Goal: Task Accomplishment & Management: Complete application form

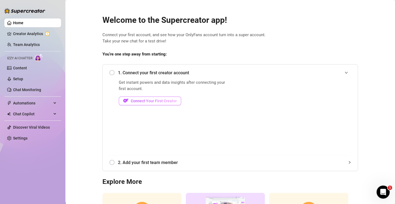
click at [156, 103] on span "Connect Your First Creator" at bounding box center [154, 101] width 46 height 4
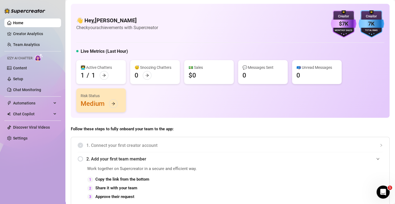
click at [370, 25] on div "7K" at bounding box center [372, 24] width 26 height 8
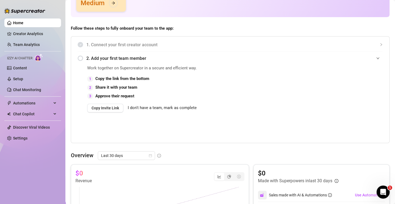
scroll to position [101, 0]
click at [161, 106] on span "I don't have a team, mark as complete" at bounding box center [162, 108] width 69 height 7
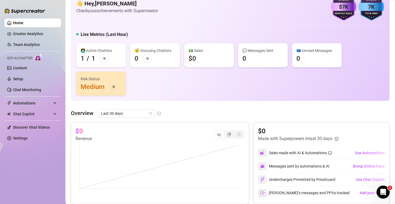
scroll to position [0, 0]
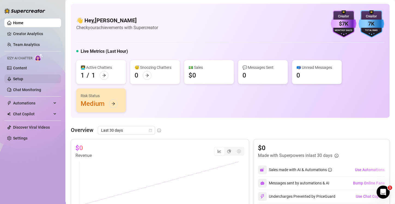
click at [23, 80] on link "Setup" at bounding box center [18, 79] width 10 height 4
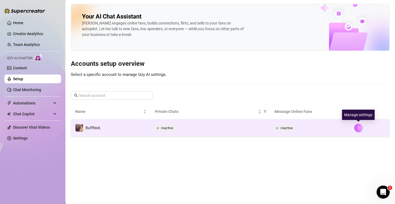
click at [358, 125] on button "button" at bounding box center [358, 128] width 9 height 9
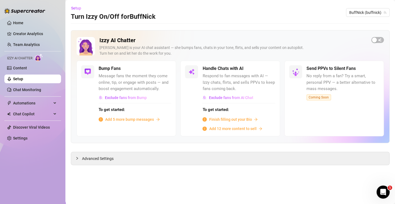
click at [136, 119] on span "Add 5 more bump messages" at bounding box center [129, 120] width 49 height 6
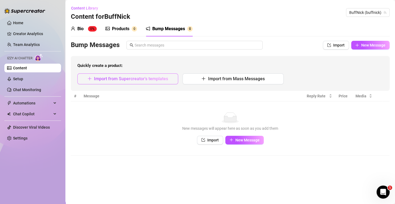
click at [148, 76] on span "Import from Supercreator's templates" at bounding box center [131, 78] width 74 height 5
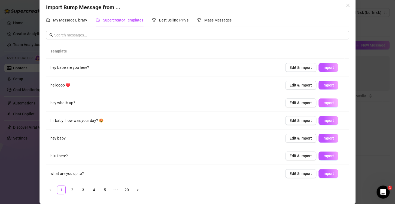
click at [319, 102] on button "Import" at bounding box center [329, 103] width 20 height 9
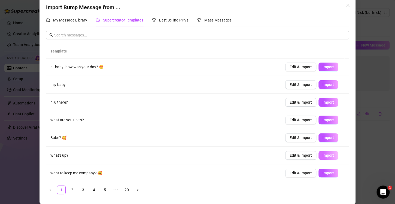
click at [323, 155] on span "Import" at bounding box center [328, 155] width 11 height 4
click at [323, 120] on span "Import" at bounding box center [328, 120] width 11 height 4
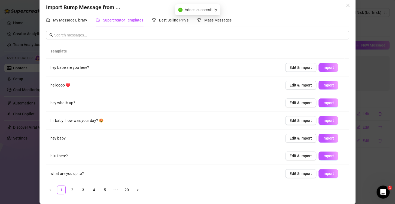
scroll to position [0, 0]
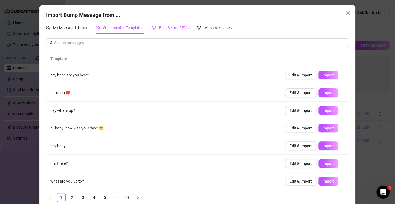
click at [166, 25] on div "Best Selling PPVs" at bounding box center [170, 28] width 37 height 6
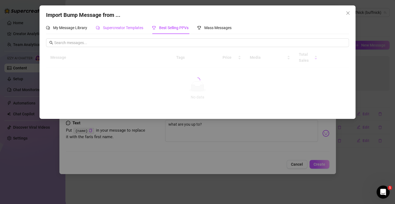
click at [129, 27] on span "Supercreator Templates" at bounding box center [123, 28] width 40 height 4
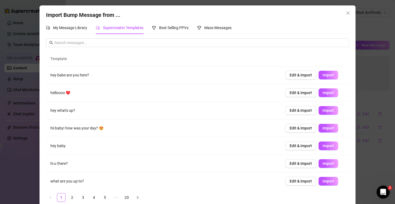
scroll to position [54, 0]
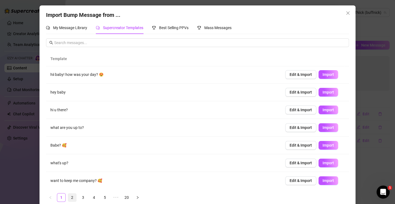
click at [72, 200] on link "2" at bounding box center [72, 198] width 8 height 8
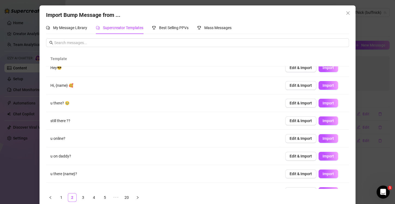
scroll to position [0, 0]
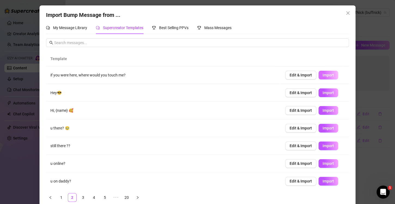
click at [323, 76] on span "Import" at bounding box center [328, 75] width 11 height 4
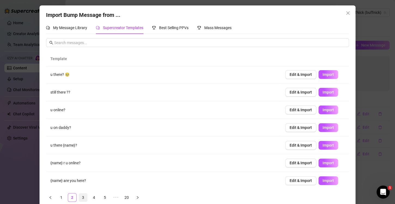
click at [80, 196] on link "3" at bounding box center [83, 198] width 8 height 8
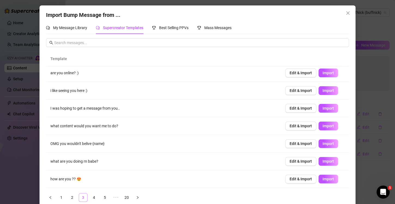
scroll to position [0, 0]
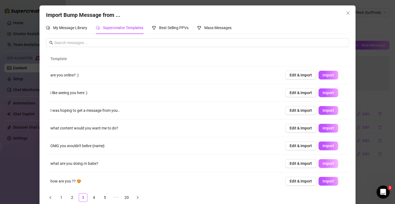
click at [323, 162] on span "Import" at bounding box center [328, 164] width 11 height 4
type textarea "what are you doing rn babe?"
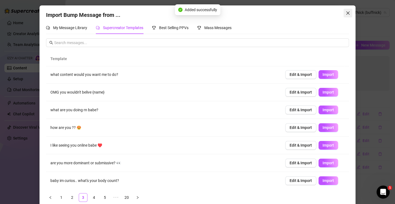
click at [346, 12] on icon "close" at bounding box center [347, 12] width 3 height 3
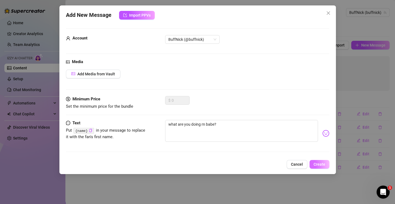
click at [319, 162] on span "Create" at bounding box center [320, 164] width 12 height 4
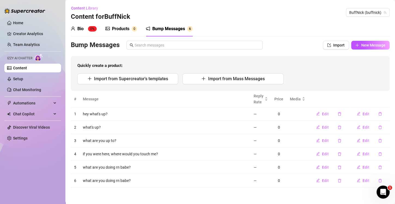
click at [90, 27] on sup "0%" at bounding box center [92, 28] width 9 height 5
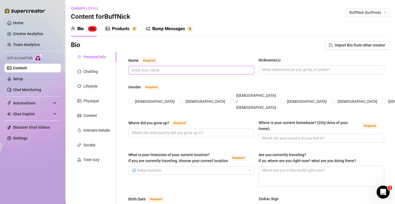
click at [178, 74] on span at bounding box center [191, 70] width 126 height 9
click at [180, 72] on input "Name Required" at bounding box center [191, 70] width 118 height 6
type input "BuffNick"
click at [180, 100] on input "[DEMOGRAPHIC_DATA]" at bounding box center [181, 102] width 2 height 4
radio input "true"
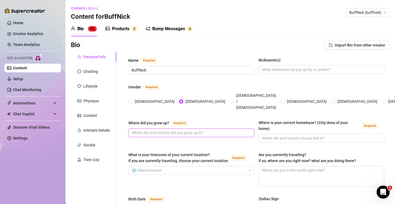
click at [177, 130] on input "Where did you grow up? Required" at bounding box center [191, 133] width 118 height 6
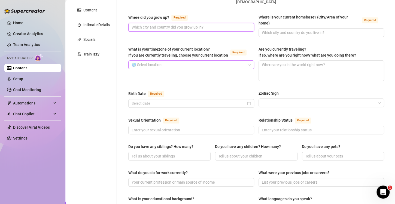
scroll to position [0, 0]
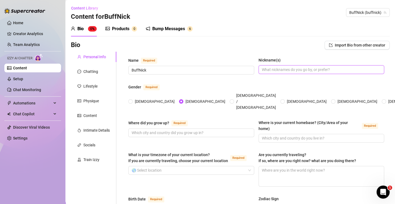
click at [281, 70] on input "Nickname(s)" at bounding box center [321, 70] width 118 height 6
type input "b"
click at [228, 130] on input "Where did you grow up? Required" at bounding box center [191, 133] width 118 height 6
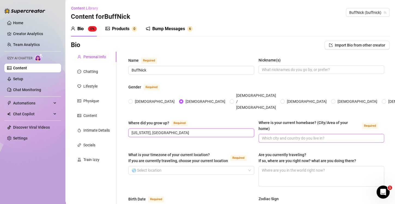
type input "[US_STATE], [GEOGRAPHIC_DATA]"
click at [282, 135] on input "Where is your current homebase? (City/Area of your home) Required" at bounding box center [321, 138] width 118 height 6
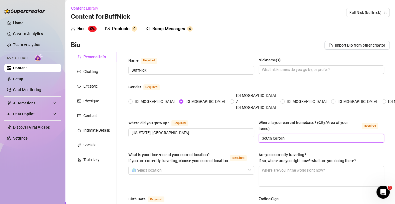
type input "[US_STATE]"
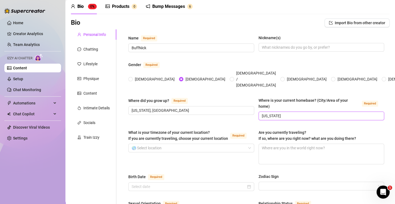
drag, startPoint x: 290, startPoint y: 106, endPoint x: 242, endPoint y: 96, distance: 49.1
click at [242, 98] on div "Where did you grow up? Required [US_STATE], [GEOGRAPHIC_DATA] Where is your cur…" at bounding box center [256, 112] width 256 height 28
type input "[US_STATE]"
click at [208, 144] on input "What is your timezone of your current location? If you are currently traveling,…" at bounding box center [189, 148] width 114 height 8
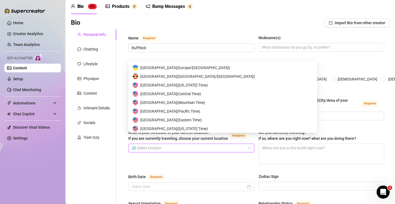
scroll to position [2675, 0]
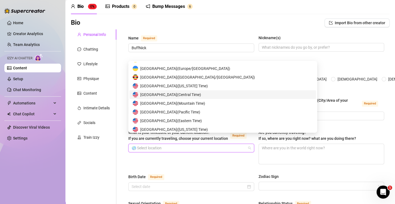
click at [192, 95] on span "[GEOGRAPHIC_DATA] ( Central Time )" at bounding box center [170, 95] width 61 height 6
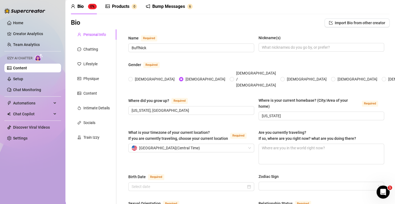
click at [283, 144] on textarea "Are you currently traveling? If so, where are you right now? what are you doing…" at bounding box center [321, 154] width 125 height 20
type textarea "I"
type textarea "I l"
type textarea "I lo"
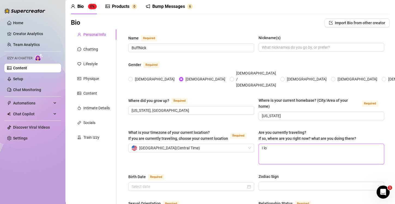
type textarea "I lov"
type textarea "I love"
type textarea "I love to"
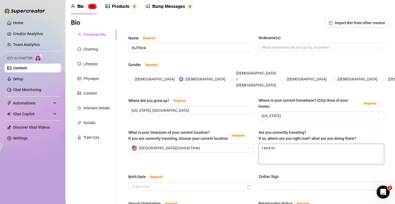
type textarea "I love to t"
type textarea "I love to tr"
type textarea "I love to tra"
type textarea "I love to trav"
type textarea "I love to trave"
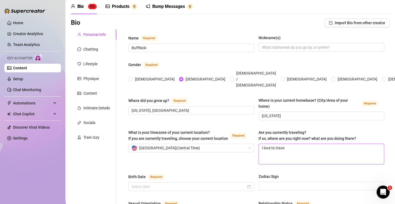
type textarea "I love to travel"
type textarea "I love to travel!"
type textarea "I love to travel! I"
type textarea "I love to travel! I'"
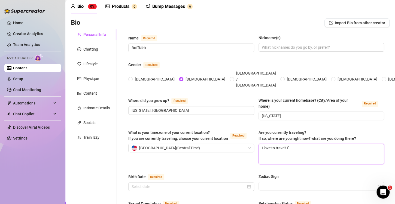
type textarea "I love to travel! I'm"
type textarea "I love to travel! I'm n"
type textarea "I love to travel! I'm no"
type textarea "I love to travel! I'm not"
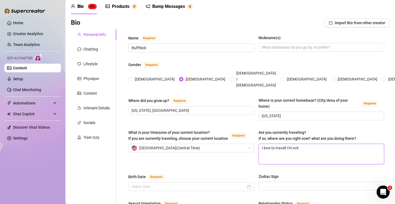
type textarea "I love to travel! I'm not"
type textarea "I love to travel! I'm not c"
type textarea "I love to travel! I'm not cu"
type textarea "I love to travel! I'm not cur"
type textarea "I love to travel! I'm not curre"
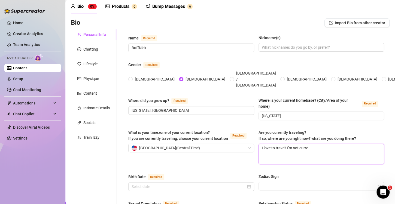
type textarea "I love to travel! I'm not curren"
type textarea "I love to travel! I'm not current"
type textarea "I love to travel! I'm not currently"
type textarea "I love to travel! I'm not currently o"
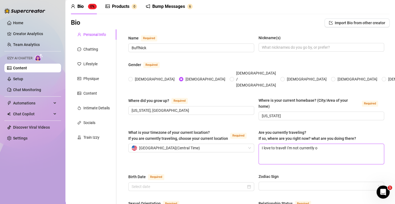
type textarea "I love to travel! I'm not currently on"
type textarea "I love to travel! I'm not currently on t"
type textarea "I love to travel! I'm not currently on the"
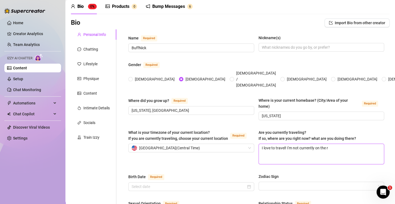
type textarea "I love to travel! I'm not currently on the ro"
type textarea "I love to travel! I'm not currently on the roa"
type textarea "I love to travel! I'm not currently on the road"
type textarea "I love to travel! I'm not currently on the road b"
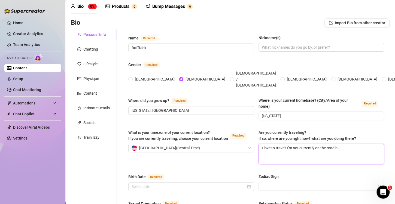
type textarea "I love to travel! I'm not currently on the road bu"
type textarea "I love to travel! I'm not currently on the road but"
type textarea "I love to travel! I'm not currently on the road but I"
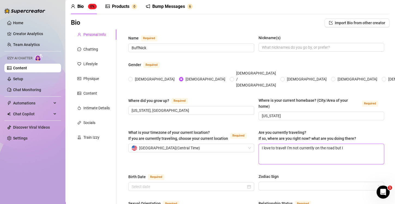
type textarea "I love to travel! I'm not currently on the road but I w"
type textarea "I love to travel! I'm not currently on the road but I wo"
type textarea "I love to travel! I'm not currently on the road but I wou"
type textarea "I love to travel! I'm not currently on the road but I would"
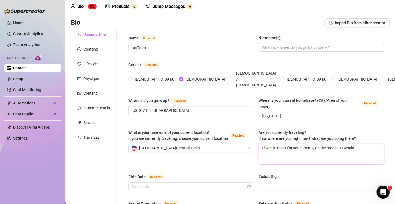
type textarea "I love to travel! I'm not currently on the road but I would l"
type textarea "I love to travel! I'm not currently on the road but I would lov"
type textarea "I love to travel! I'm not currently on the road but I would love"
type textarea "I love to travel! I'm not currently on the road but I would love t"
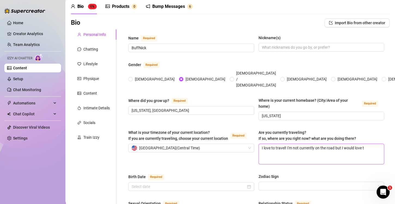
type textarea "I love to travel! I'm not currently on the road but I would love to"
type textarea "I love to travel! I'm not currently on the road but I would love to t"
type textarea "I love to travel! I'm not currently on the road but I would love to tra"
type textarea "I love to travel! I'm not currently on the road but I would love to trav"
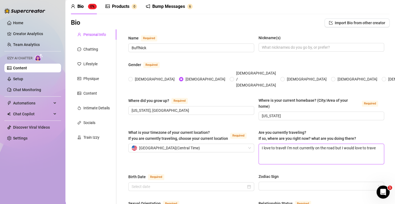
type textarea "I love to travel! I'm not currently on the road but I would love to travel"
type textarea "I love to travel! I'm not currently on the road but I would love to travel m"
type textarea "I love to travel! I'm not currently on the road but I would love to travel mor"
type textarea "I love to travel! I'm not currently on the road but I would love to travel more"
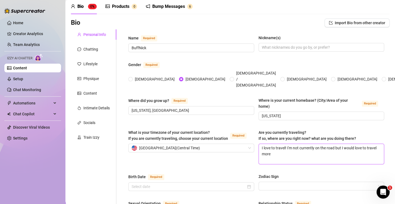
type textarea "I love to travel! I'm not currently on the road but I would love to travel more"
type textarea "I love to travel! I'm not currently on the road but I would love to travel more…"
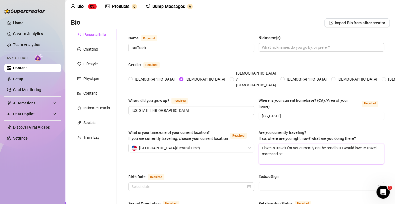
type textarea "I love to travel! I'm not currently on the road but I would love to travel more…"
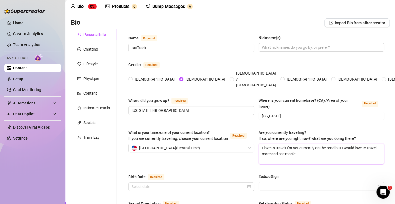
type textarea "I love to travel! I'm not currently on the road but I would love to travel more…"
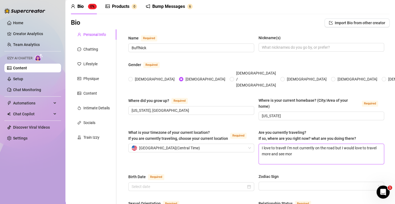
type textarea "I love to travel! I'm not currently on the road but I would love to travel more…"
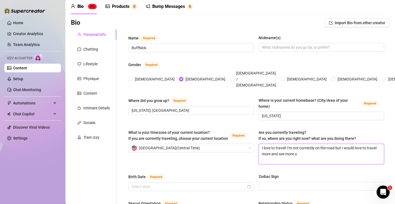
type textarea "I love to travel! I'm not currently on the road but I would love to travel more…"
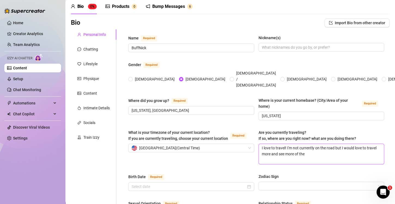
type textarea "I love to travel! I'm not currently on the road but I would love to travel more…"
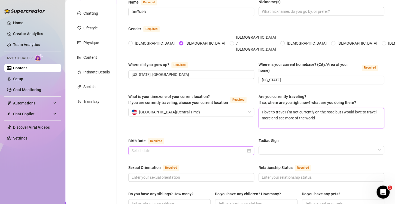
click at [248, 148] on div at bounding box center [191, 151] width 119 height 6
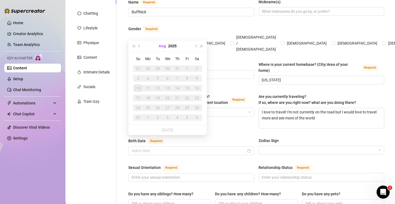
click at [163, 48] on button "Aug" at bounding box center [162, 46] width 7 height 11
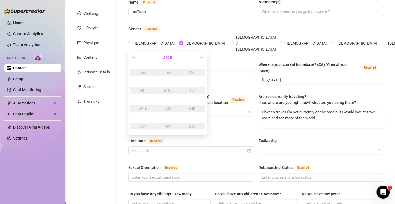
click at [168, 58] on button "2025" at bounding box center [167, 57] width 8 height 11
click at [131, 57] on button "Last year (Control + left)" at bounding box center [134, 57] width 6 height 11
click at [132, 58] on span "Last year (Control + left)" at bounding box center [133, 57] width 3 height 3
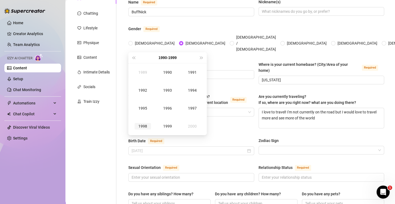
click at [147, 126] on div "1998" at bounding box center [143, 126] width 16 height 7
click at [194, 109] on div "Sep" at bounding box center [192, 108] width 16 height 7
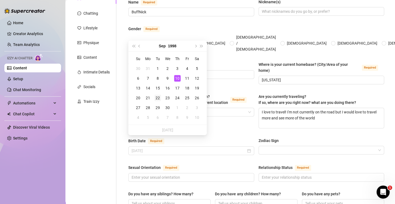
click at [156, 98] on div "22" at bounding box center [158, 98] width 7 height 7
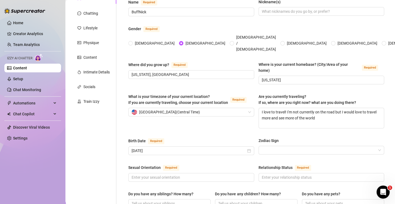
scroll to position [95, 0]
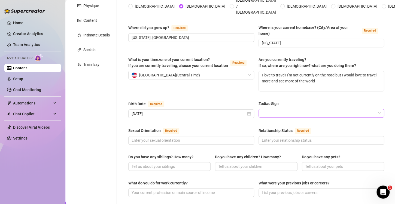
click at [259, 109] on div at bounding box center [322, 113] width 126 height 9
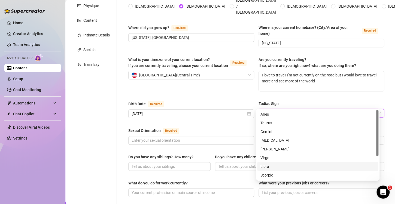
click at [278, 167] on div "Libra" at bounding box center [318, 167] width 115 height 6
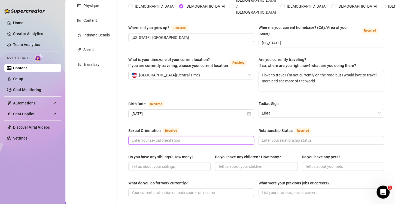
click at [209, 138] on input "Sexual Orientation Required" at bounding box center [191, 141] width 118 height 6
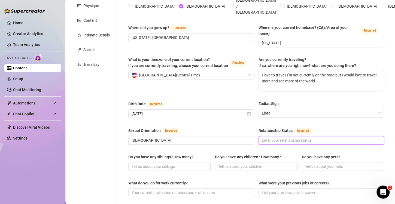
click at [297, 138] on input "Relationship Status Required" at bounding box center [321, 141] width 118 height 6
click at [197, 164] on input "Do you have any siblings? How many?" at bounding box center [169, 167] width 75 height 6
click at [238, 164] on input "Do you have any children? How many?" at bounding box center [255, 167] width 75 height 6
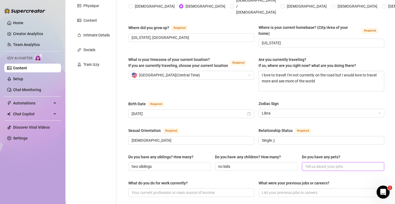
click at [307, 164] on input "Do you have any pets?" at bounding box center [342, 167] width 75 height 6
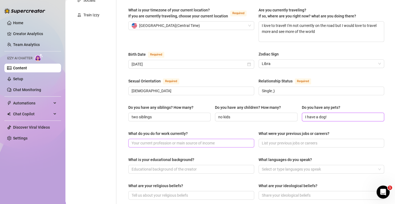
scroll to position [146, 0]
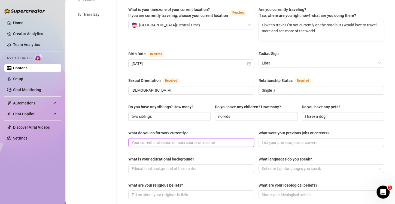
click at [223, 140] on input "What do you do for work currently?" at bounding box center [191, 143] width 118 height 6
click at [270, 138] on span at bounding box center [322, 142] width 126 height 9
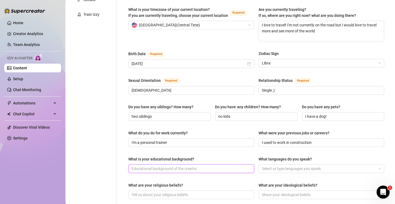
click at [207, 166] on input "What is your educational background?" at bounding box center [191, 169] width 118 height 6
click at [274, 165] on div "Select or type languages you speak" at bounding box center [322, 169] width 126 height 9
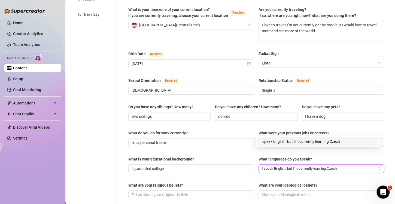
scroll to position [183, 0]
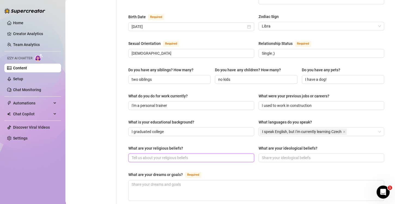
click at [226, 155] on input "What are your religious beliefs?" at bounding box center [191, 158] width 118 height 6
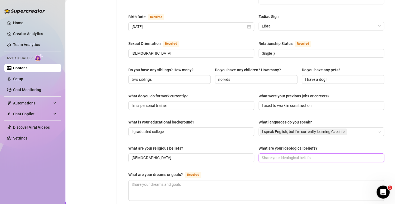
click at [272, 155] on input "What are your ideological beliefs?" at bounding box center [321, 158] width 118 height 6
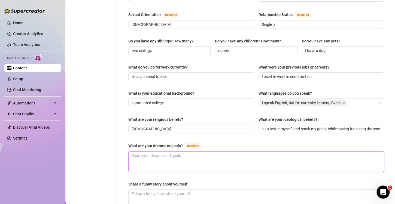
click at [197, 157] on textarea "What are your dreams or goals? Required" at bounding box center [256, 162] width 255 height 20
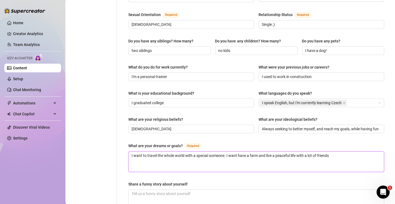
scroll to position [257, 0]
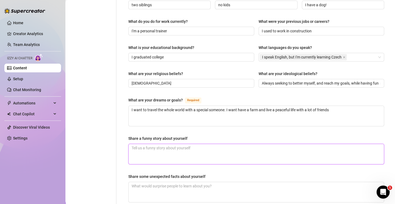
click at [205, 147] on textarea "Share a funny story about yourself" at bounding box center [256, 154] width 255 height 20
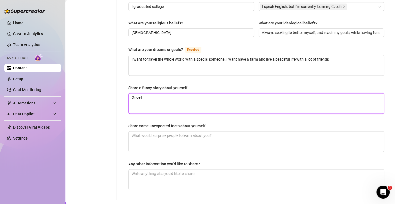
scroll to position [308, 0]
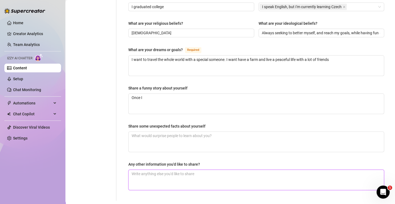
click at [199, 170] on textarea "Any other information you'd like to share?" at bounding box center [256, 180] width 255 height 20
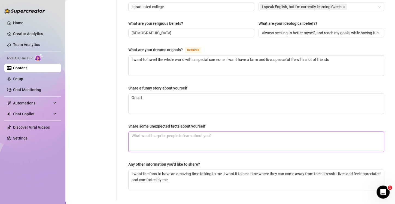
click at [176, 132] on textarea "Share some unexpected facts about yourself" at bounding box center [256, 142] width 255 height 20
click at [238, 132] on textarea "I'm over 6 feet tall, and my butt is so big I leave a dent in any matress i sle…" at bounding box center [256, 142] width 255 height 20
click at [251, 132] on textarea "I'm over 6 feet tall, and my butt is so big I leave a dent in any matress i sle…" at bounding box center [256, 142] width 255 height 20
click at [240, 132] on textarea "I'm over 6 feet tall, and my butt is so big I leave a dent in any matress i sle…" at bounding box center [256, 142] width 255 height 20
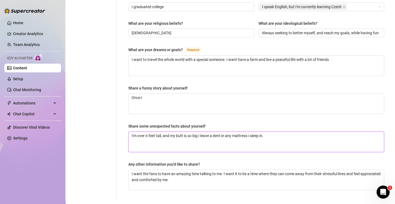
click at [280, 132] on textarea "I'm over 6 feet tall, and my butt is so big I leave a dent in any mattress i sl…" at bounding box center [256, 142] width 255 height 20
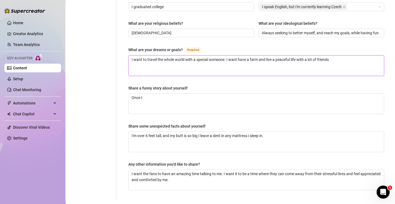
click at [351, 56] on textarea "I want to travel the whole world with a special someone. I want have a farm and…" at bounding box center [256, 66] width 255 height 20
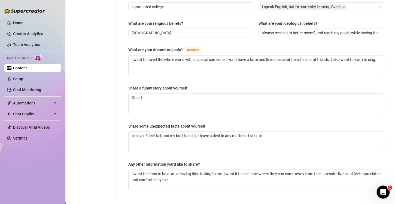
click at [338, 123] on div "Share some unexpected facts about yourself" at bounding box center [256, 127] width 256 height 8
click at [328, 132] on textarea "I'm over 6 feet tall, and my butt is so big I leave a dent in any mattress i sl…" at bounding box center [256, 142] width 255 height 20
click at [195, 94] on textarea "Once I" at bounding box center [256, 104] width 255 height 20
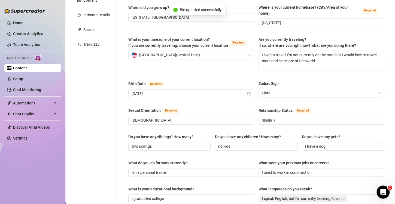
scroll to position [0, 0]
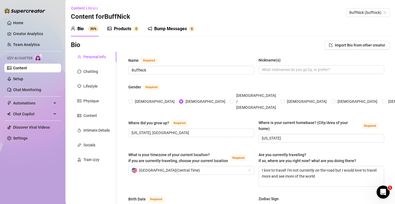
click at [88, 70] on div "Chatting" at bounding box center [90, 72] width 15 height 6
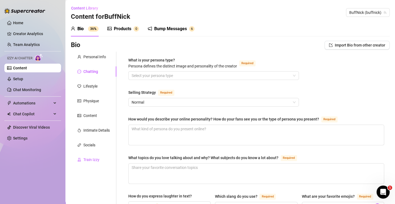
click at [88, 161] on div "Train Izzy" at bounding box center [91, 160] width 16 height 6
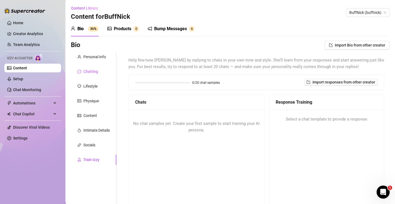
click at [92, 72] on div "Chatting" at bounding box center [90, 72] width 15 height 6
